Goal: Task Accomplishment & Management: Manage account settings

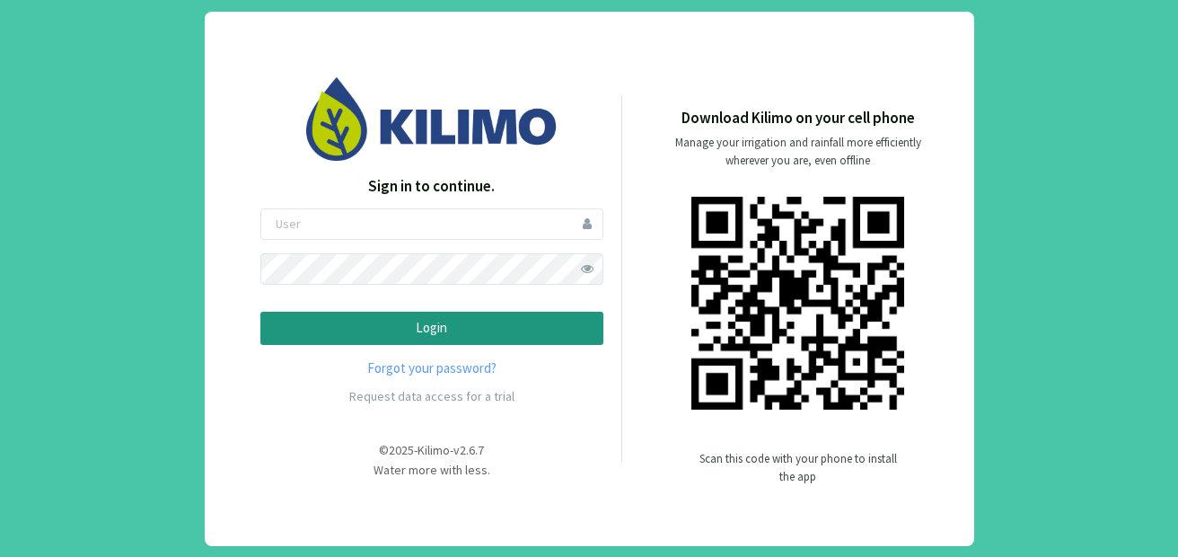
click at [441, 241] on form "Login" at bounding box center [431, 276] width 343 height 136
click at [437, 217] on input "email" at bounding box center [431, 223] width 343 height 31
type input "ccantos"
click at [260, 311] on button "Login" at bounding box center [431, 327] width 343 height 33
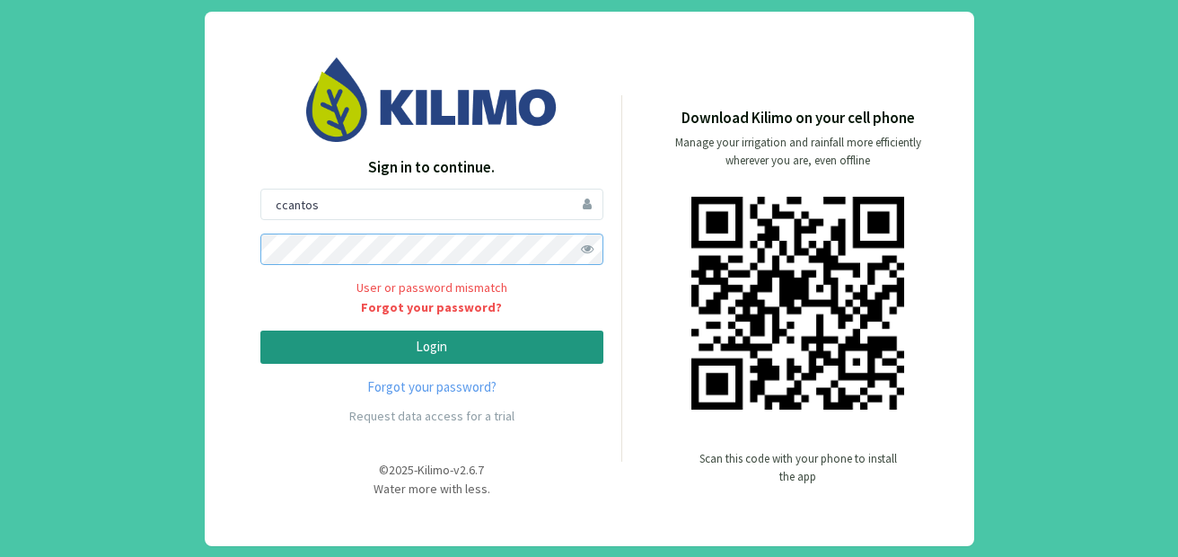
click at [260, 330] on button "Login" at bounding box center [431, 346] width 343 height 33
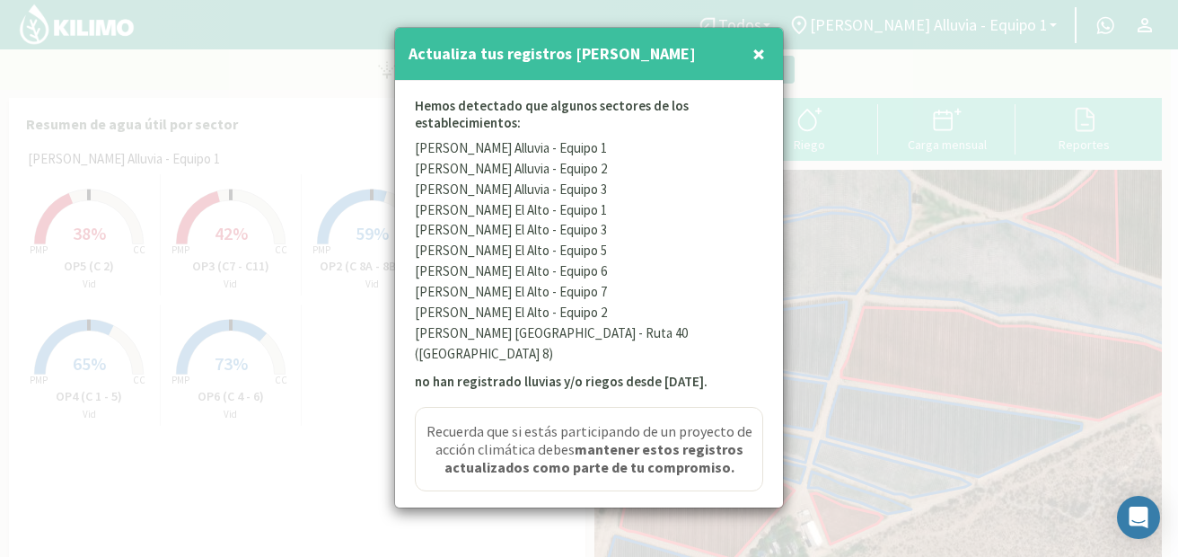
click at [756, 57] on span "×" at bounding box center [758, 54] width 13 height 30
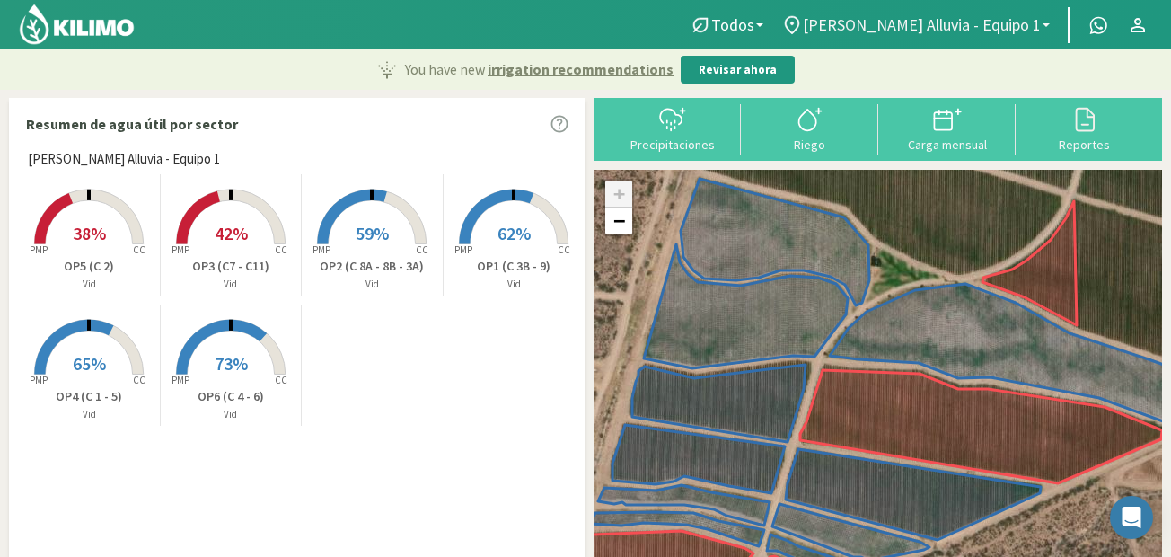
click at [1034, 17] on span "[PERSON_NAME] Alluvia - Equipo 1" at bounding box center [922, 24] width 238 height 19
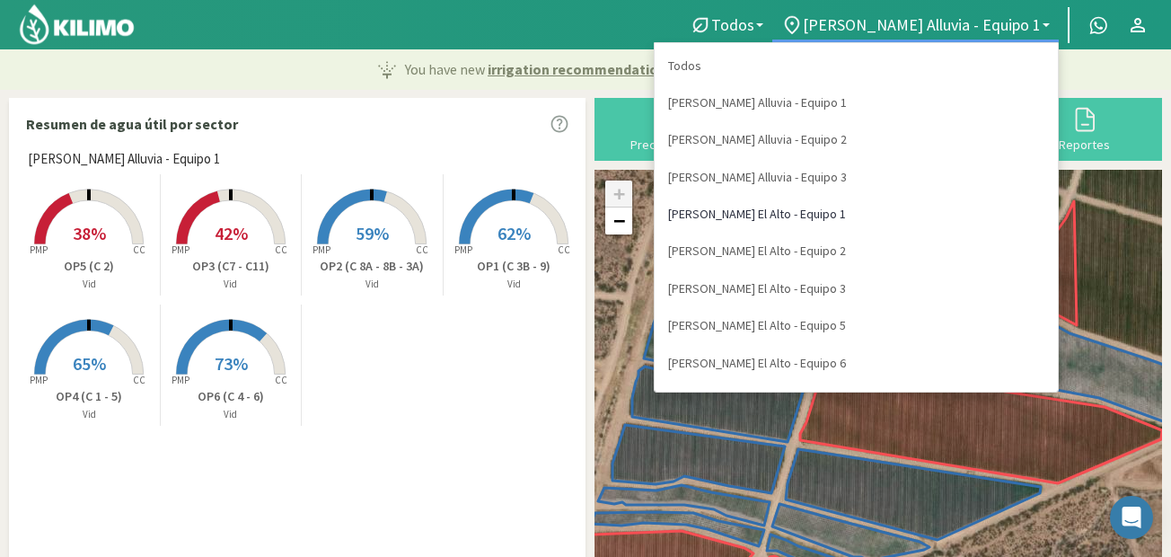
click at [920, 215] on link "[PERSON_NAME] El Alto - Equipo 1" at bounding box center [855, 214] width 403 height 37
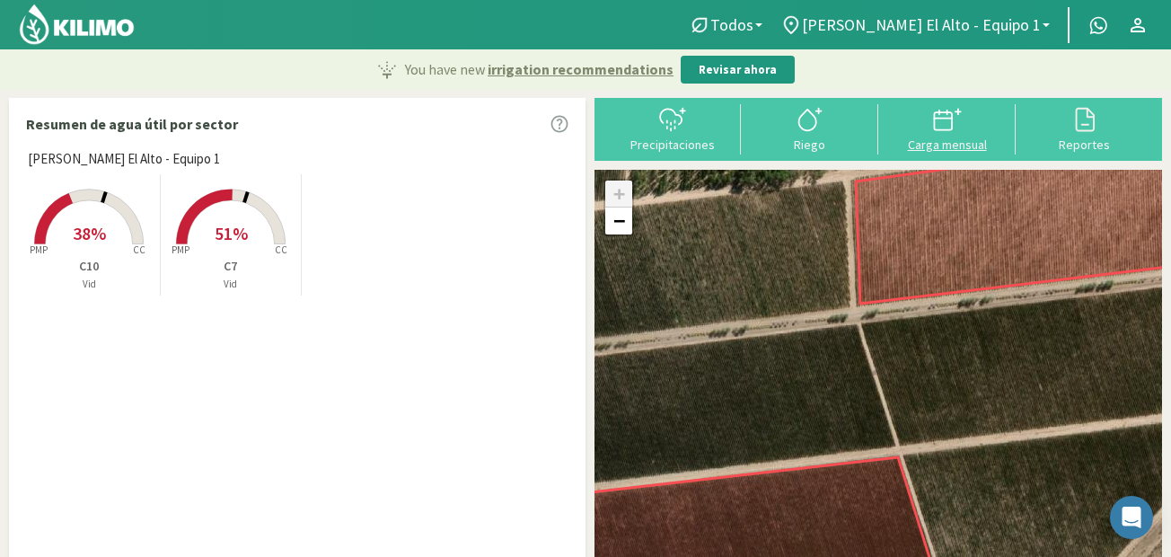
click at [947, 127] on icon at bounding box center [947, 119] width 29 height 29
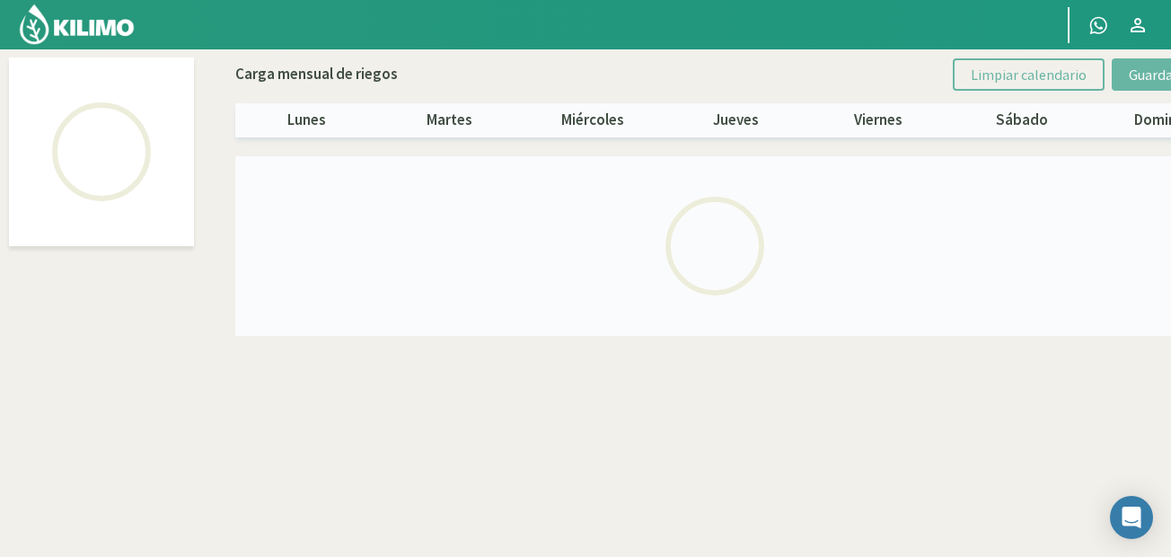
select select "3: Object"
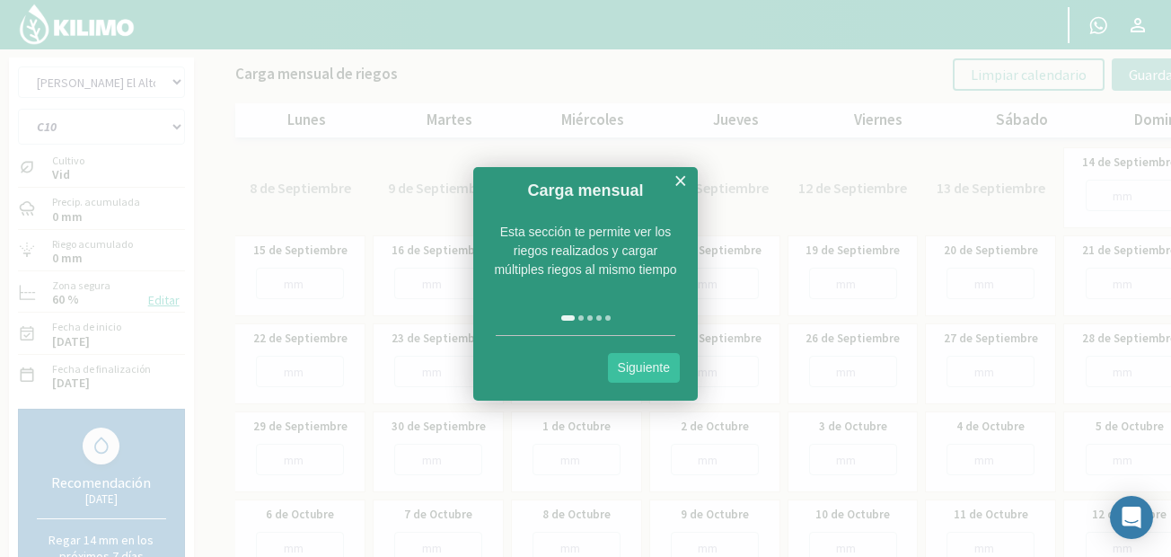
click at [683, 175] on link "×" at bounding box center [679, 181] width 13 height 22
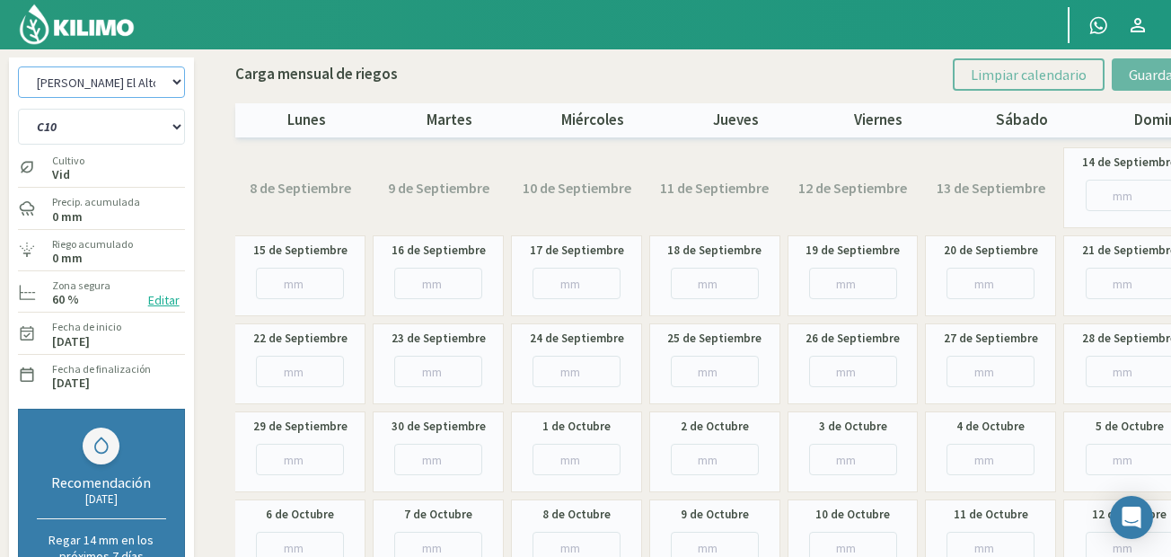
click at [144, 84] on select "[PERSON_NAME] Alluvia - Equipo 1 [PERSON_NAME] 2 [PERSON_NAME] Alluvia - Equipo…" at bounding box center [101, 81] width 167 height 31
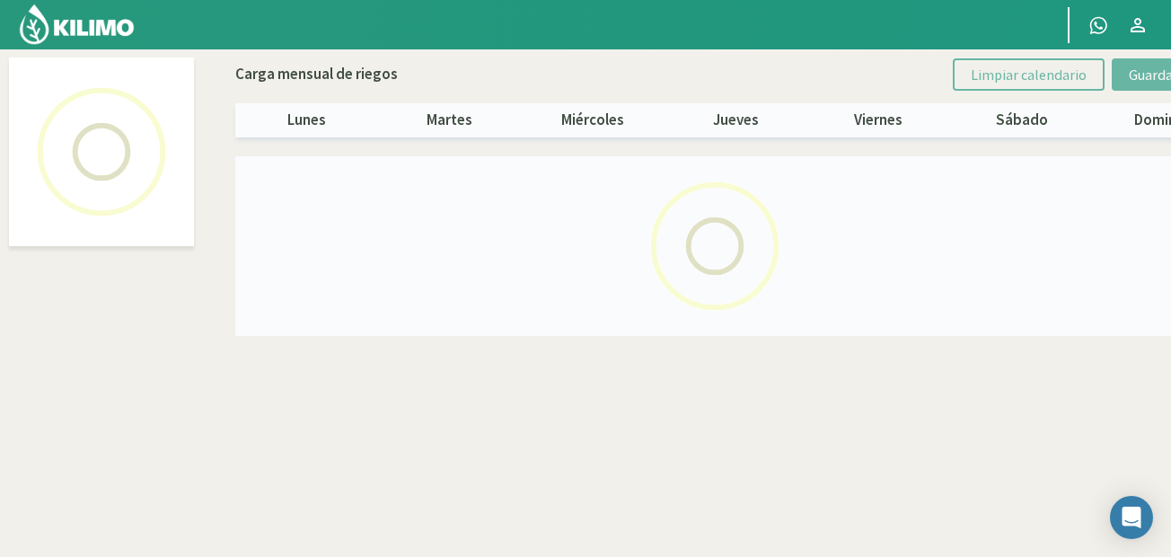
select select "4: Object"
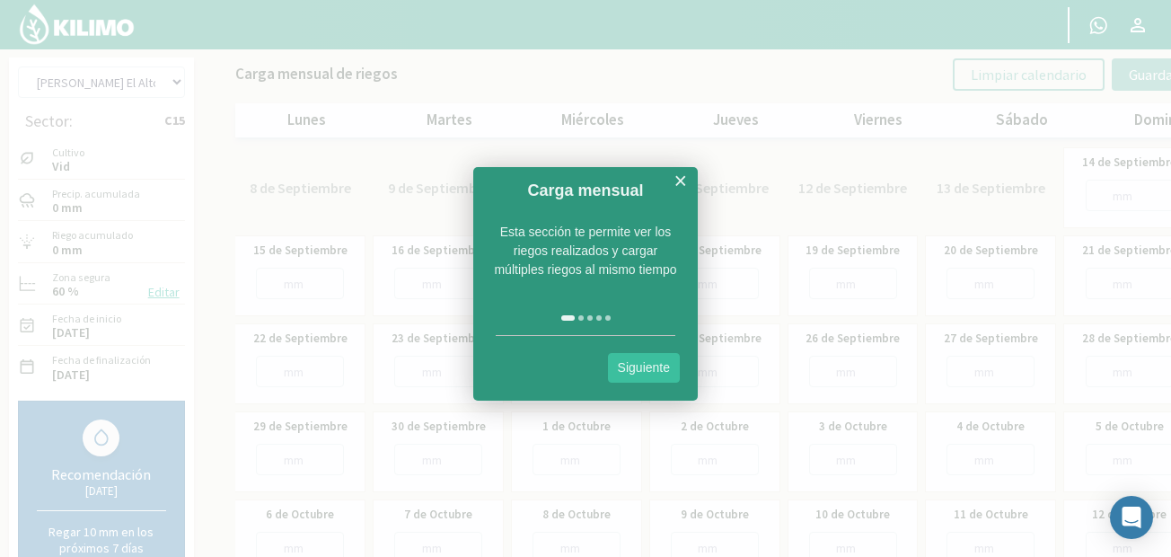
click at [650, 372] on link "Siguiente" at bounding box center [644, 368] width 72 height 30
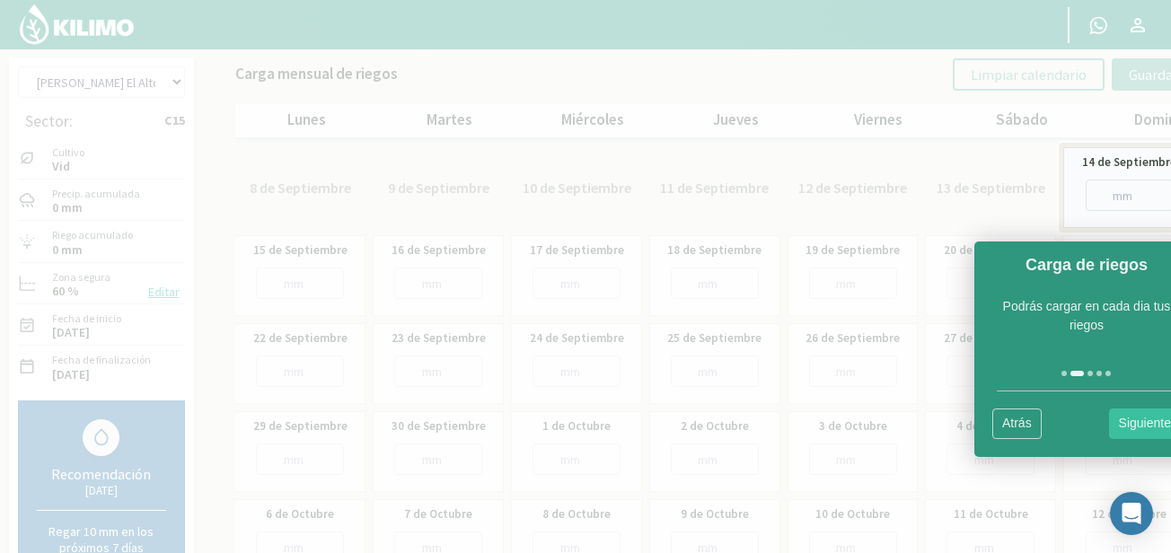
click at [1012, 428] on link "Atrás" at bounding box center [1016, 423] width 49 height 30
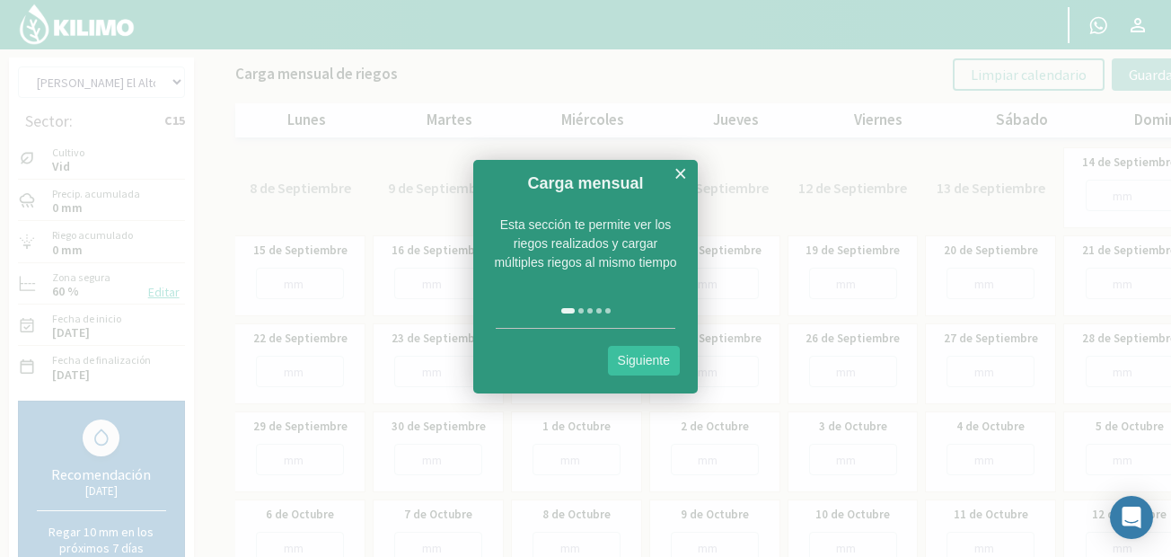
click at [630, 369] on link "Siguiente" at bounding box center [644, 361] width 72 height 30
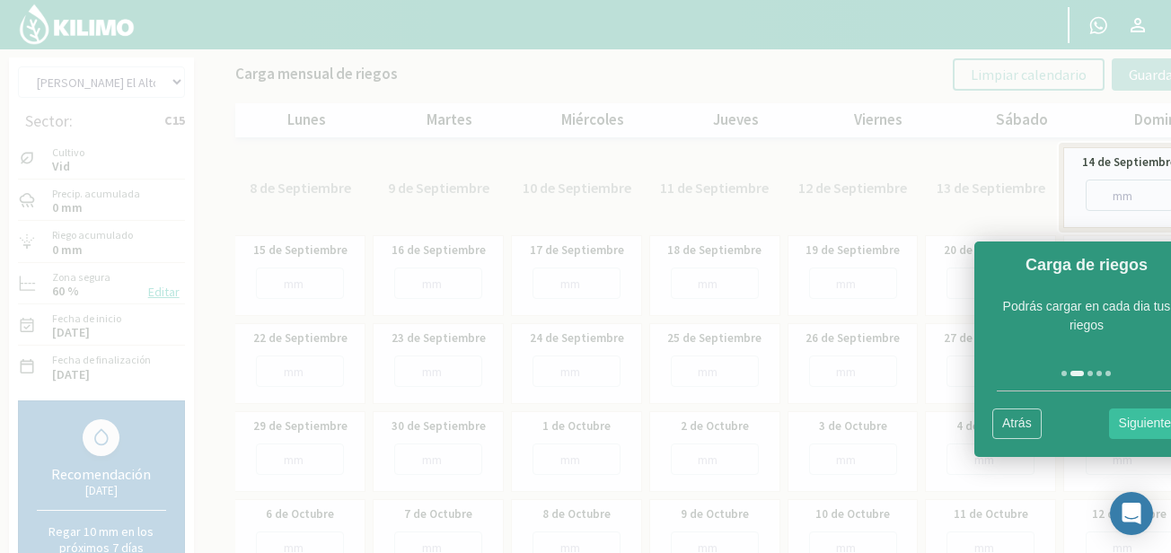
click at [1011, 425] on link "Atrás" at bounding box center [1016, 423] width 49 height 30
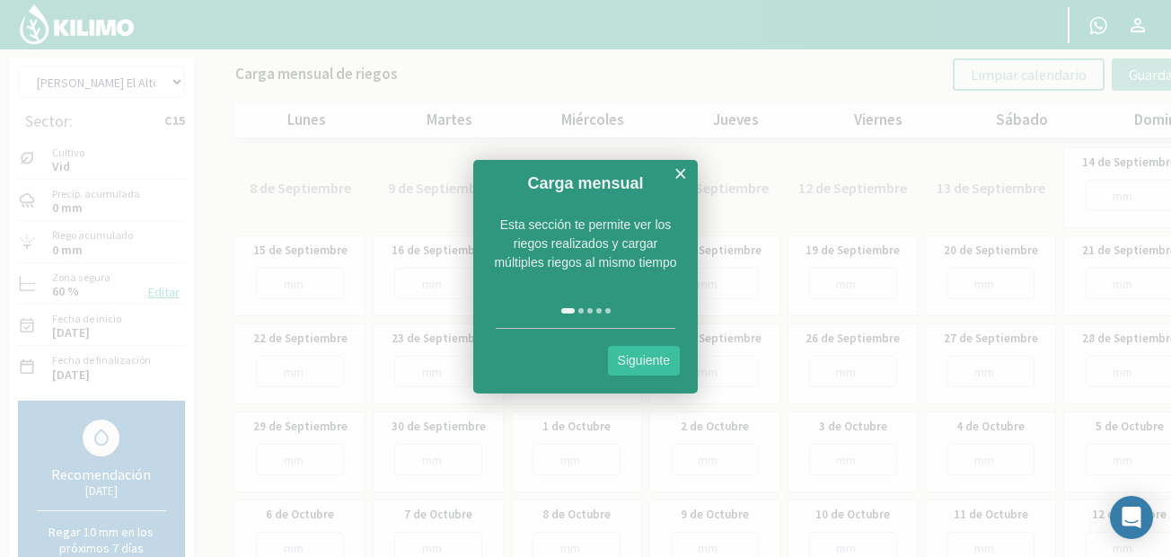
click at [646, 362] on link "Siguiente" at bounding box center [644, 361] width 72 height 30
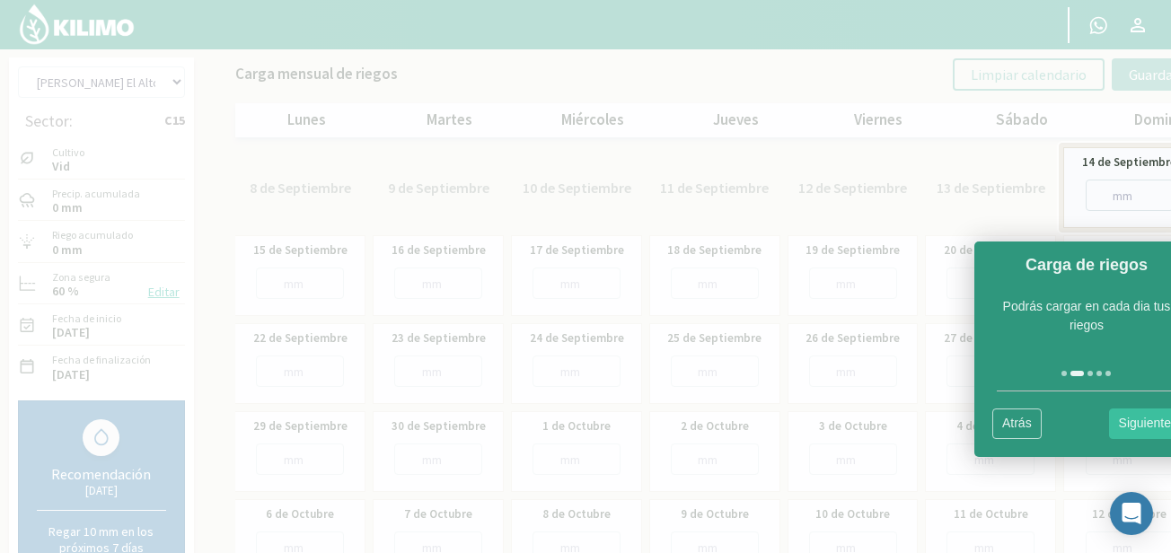
click at [1145, 429] on link "Siguiente" at bounding box center [1145, 423] width 72 height 30
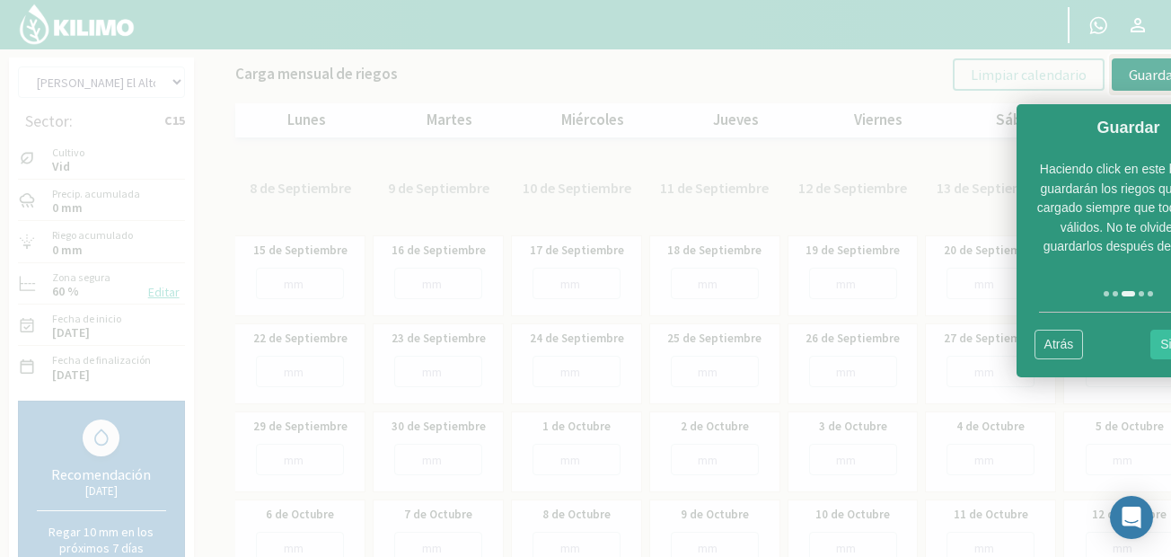
click at [1159, 341] on link "Siguiente" at bounding box center [1186, 344] width 72 height 30
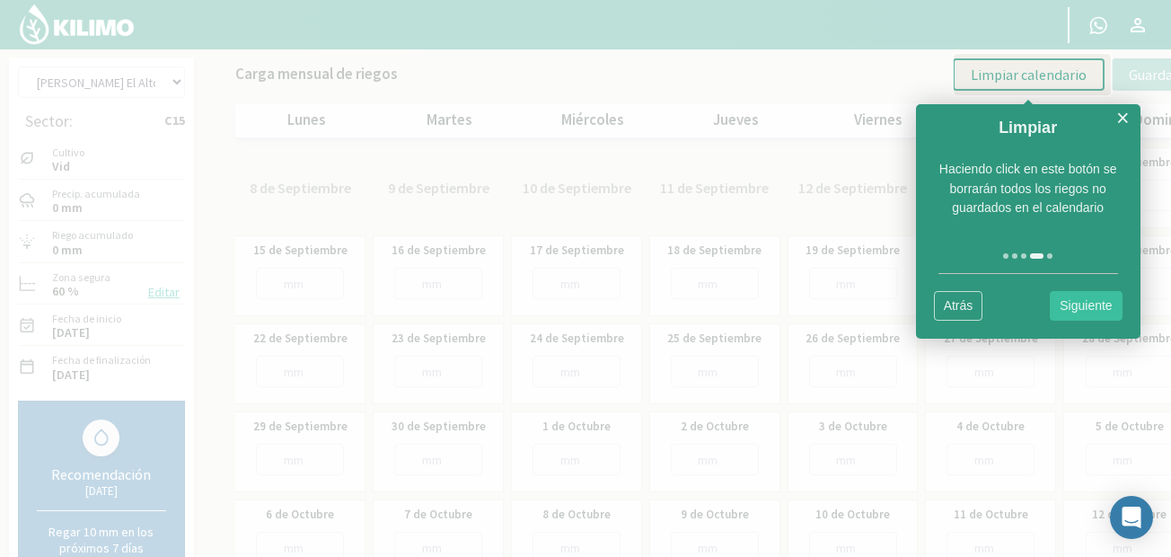
click at [1053, 300] on link "Siguiente" at bounding box center [1085, 306] width 72 height 30
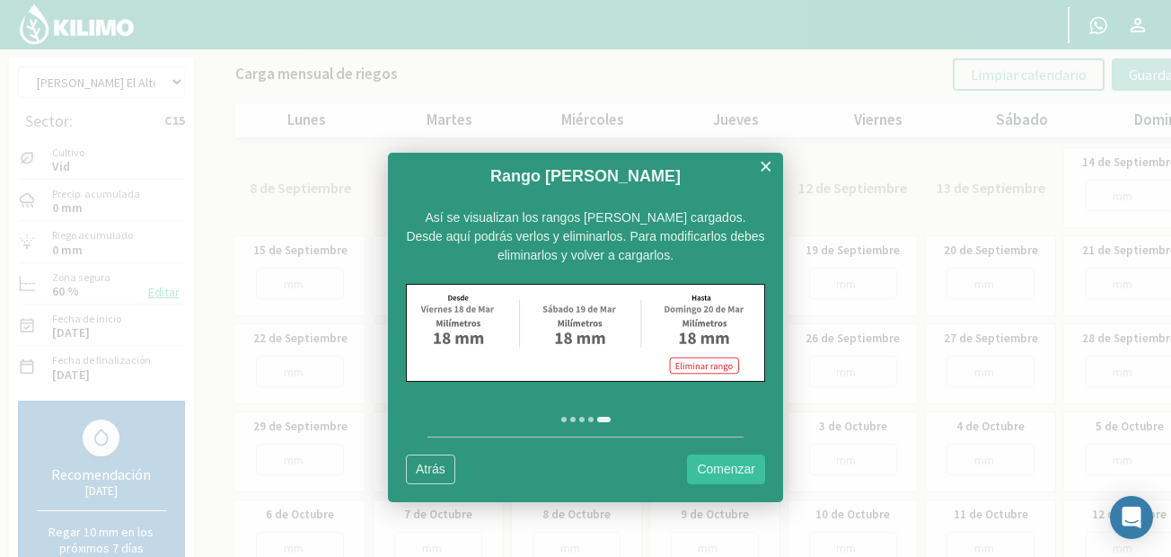
click at [750, 466] on link "Comenzar" at bounding box center [726, 469] width 78 height 30
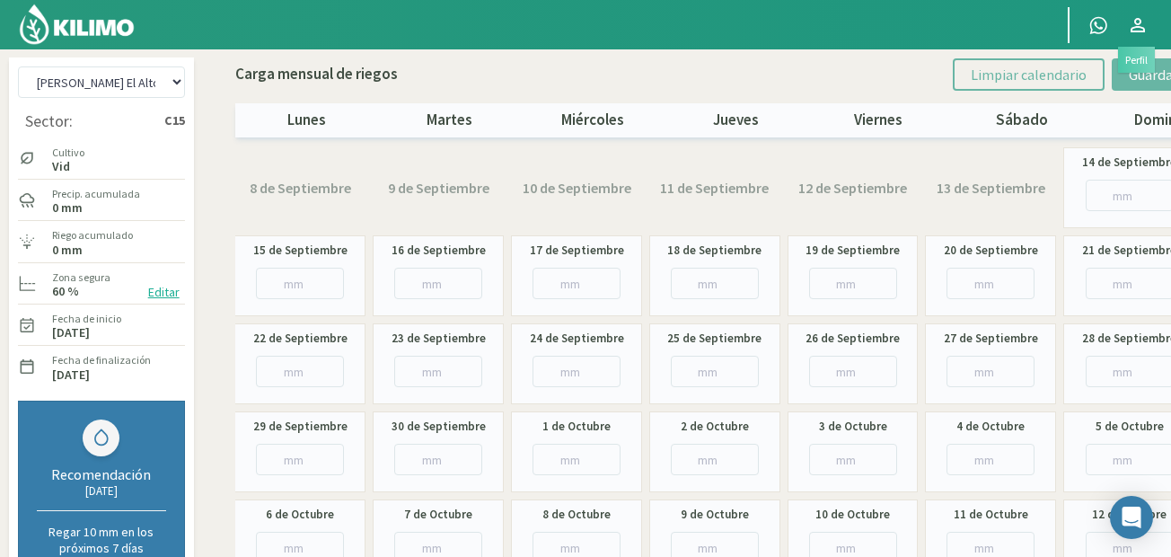
click at [1145, 22] on icon at bounding box center [1138, 25] width 22 height 22
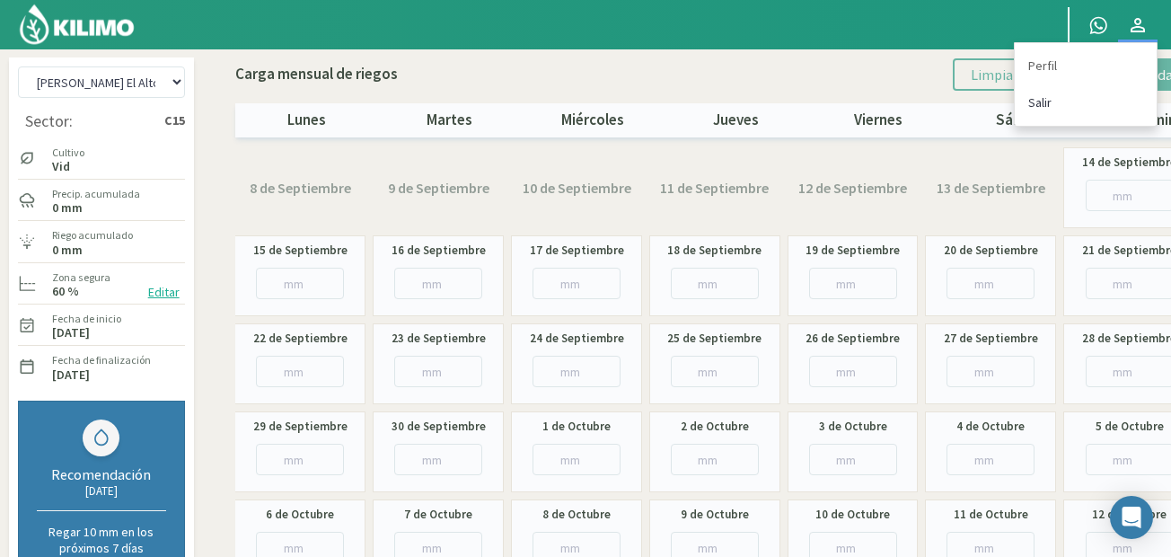
click at [1051, 100] on link "Salir" at bounding box center [1085, 102] width 142 height 37
